Goal: Information Seeking & Learning: Learn about a topic

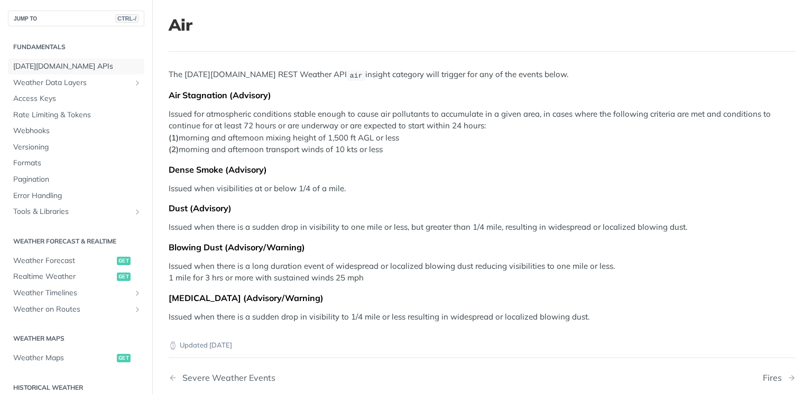
click at [70, 66] on span "[DATE][DOMAIN_NAME] APIs" at bounding box center [77, 66] width 128 height 11
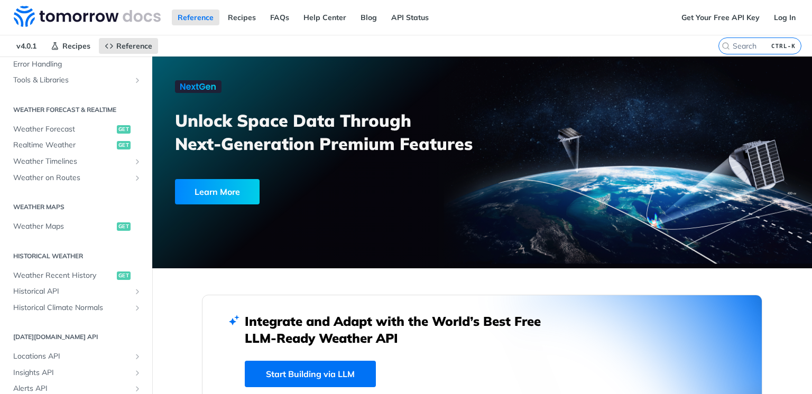
scroll to position [308, 0]
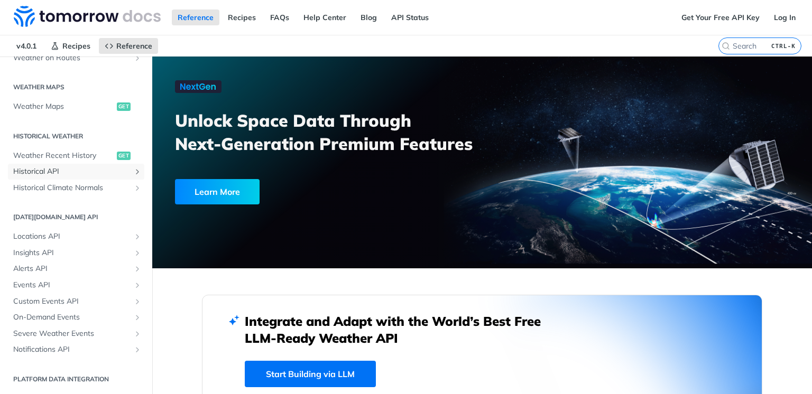
click at [81, 166] on span "Historical API" at bounding box center [71, 171] width 117 height 11
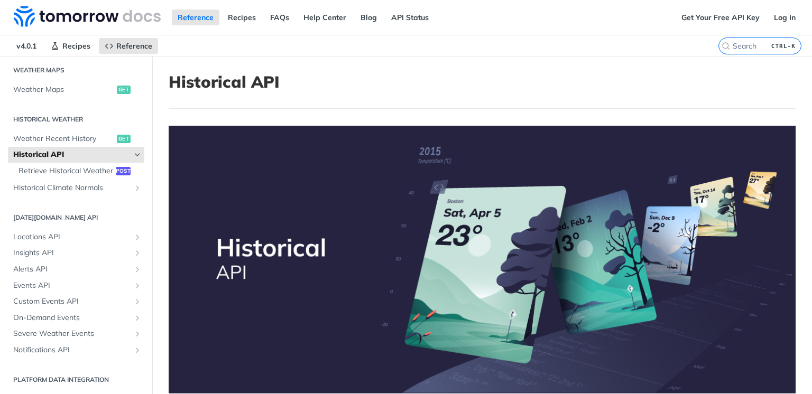
scroll to position [138, 0]
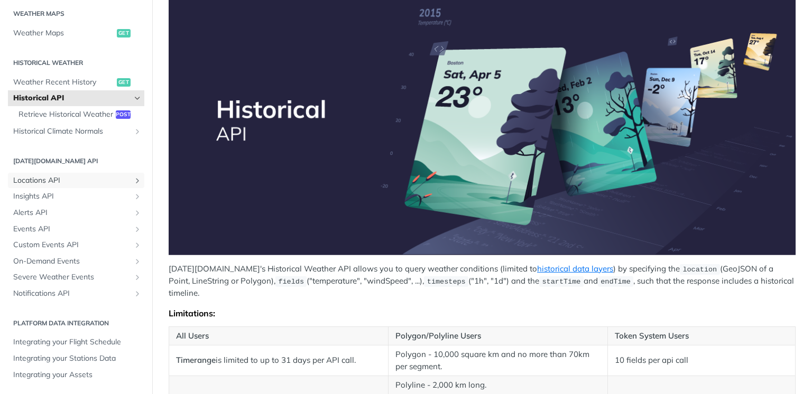
click at [66, 184] on span "Locations API" at bounding box center [71, 180] width 117 height 11
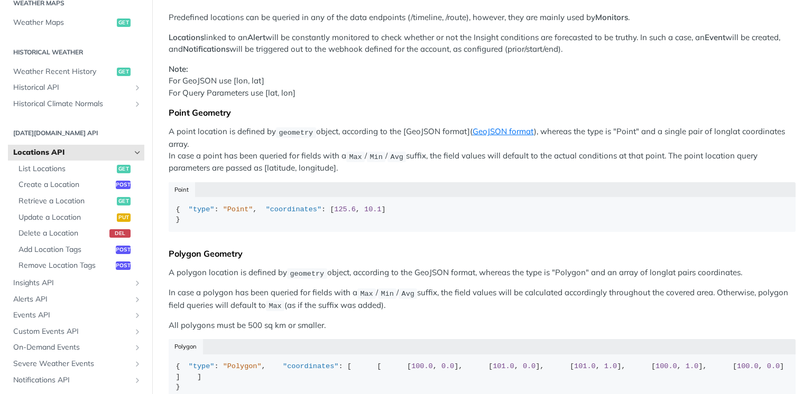
scroll to position [422, 0]
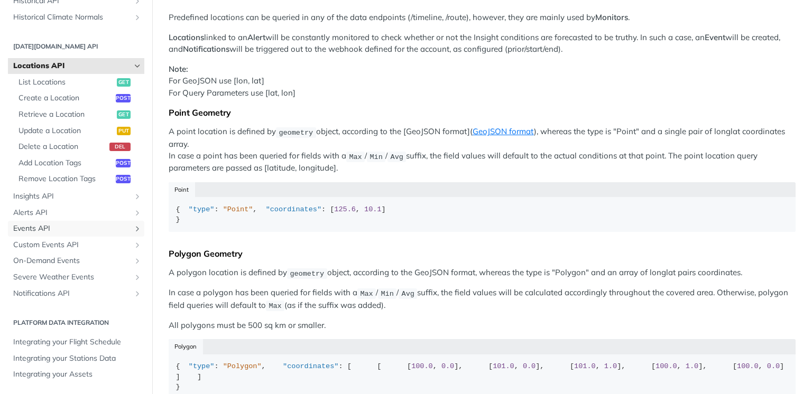
click at [97, 227] on span "Events API" at bounding box center [71, 229] width 117 height 11
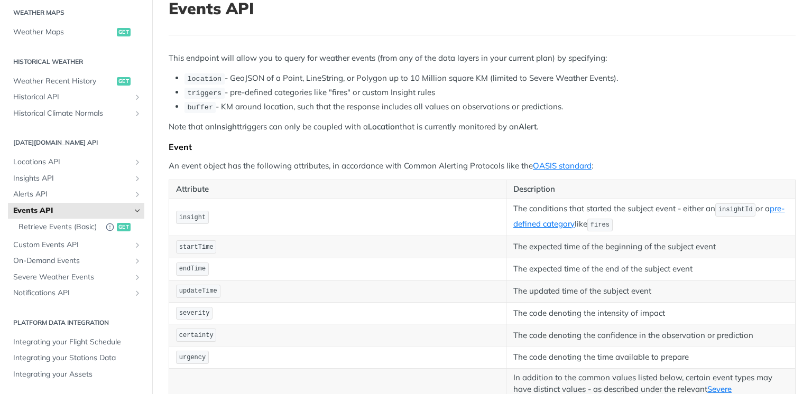
scroll to position [74, 0]
click at [79, 245] on span "Custom Events API" at bounding box center [71, 245] width 117 height 11
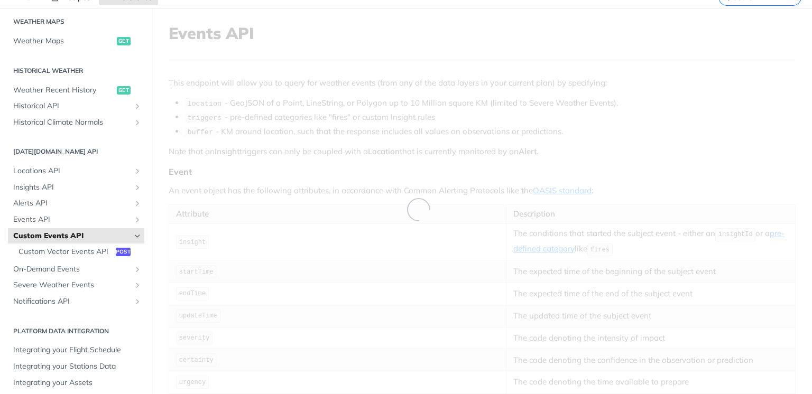
scroll to position [235, 0]
